Goal: Task Accomplishment & Management: Use online tool/utility

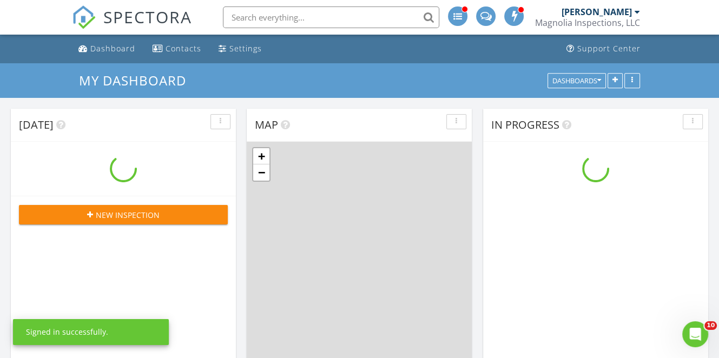
scroll to position [893, 735]
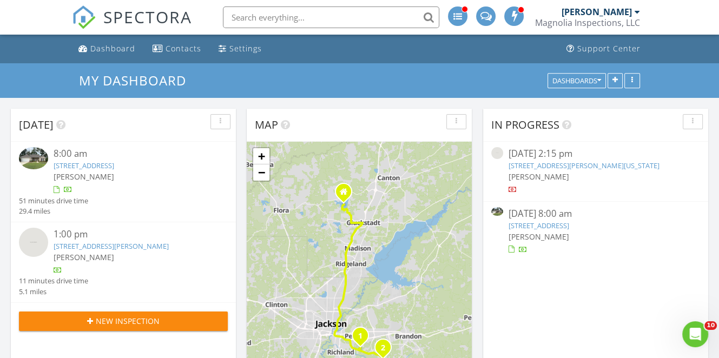
click at [252, 18] on input "text" at bounding box center [331, 17] width 216 height 22
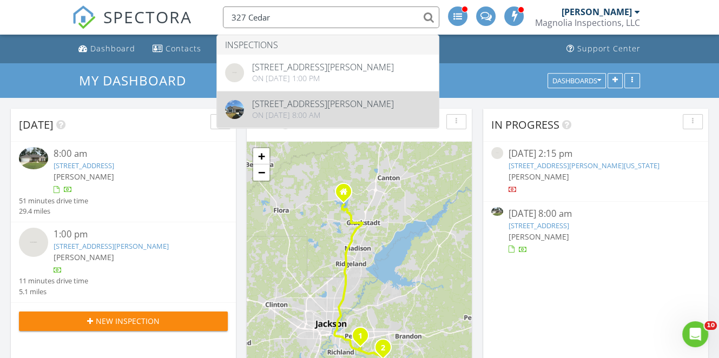
type input "327 Cedar"
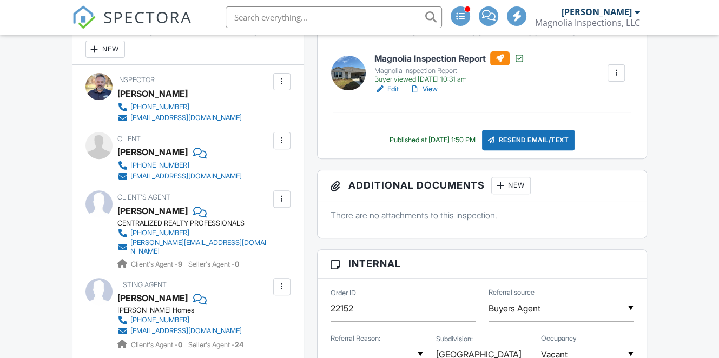
scroll to position [309, 0]
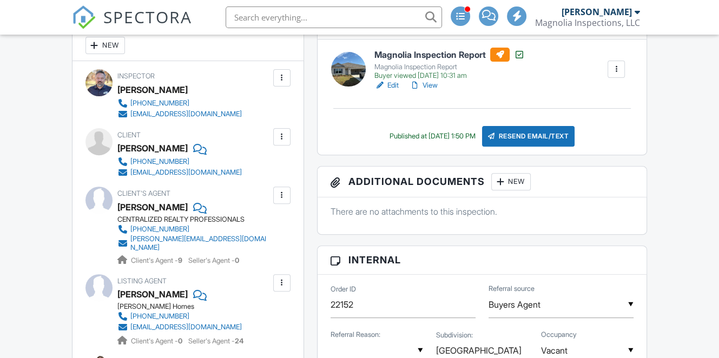
click at [612, 70] on div at bounding box center [615, 69] width 11 height 11
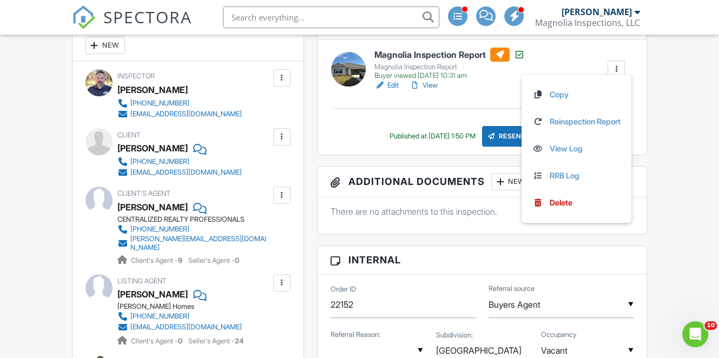
scroll to position [0, 0]
click at [592, 122] on link "Reinspection Report" at bounding box center [576, 122] width 88 height 12
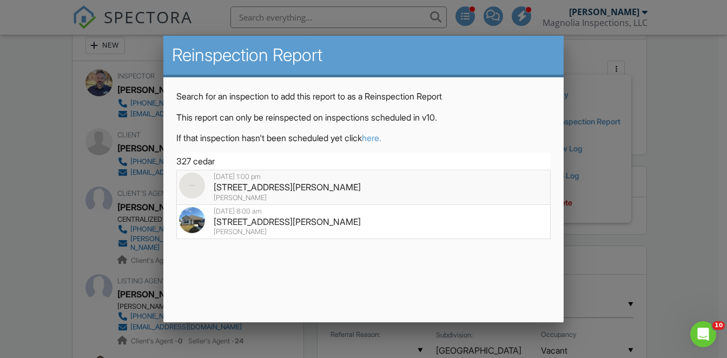
click at [340, 189] on div "327 Cedar Crest Dr, Pearl , MS 39208" at bounding box center [363, 187] width 368 height 12
type input "327 Cedar Crest Dr, Pearl , MS 39208"
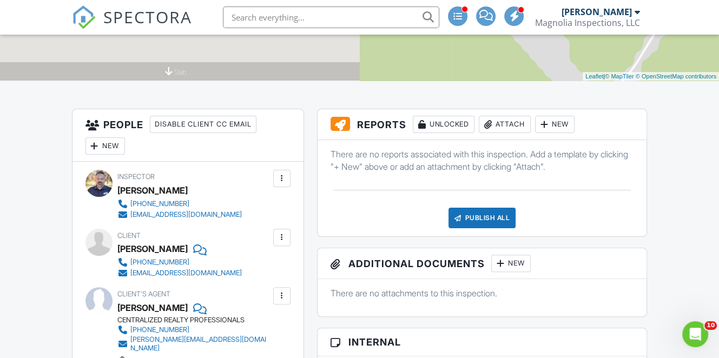
scroll to position [208, 0]
